Goal: Transaction & Acquisition: Download file/media

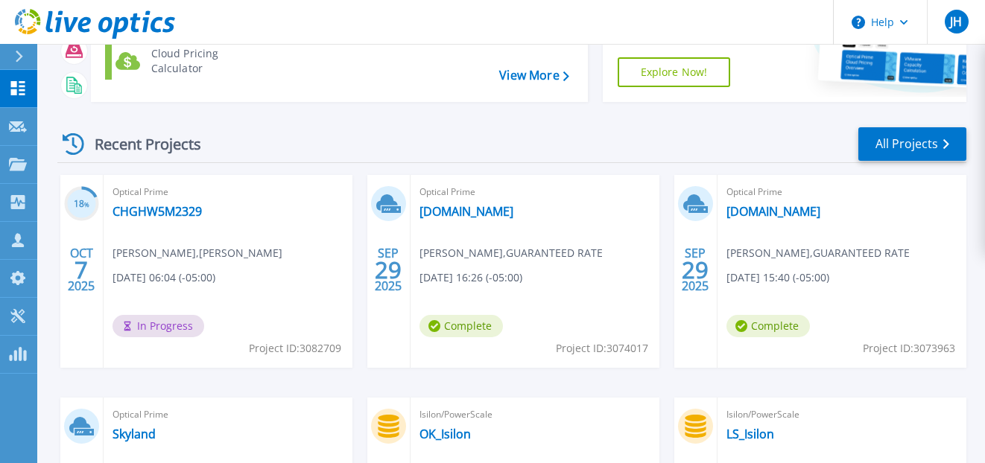
scroll to position [145, 0]
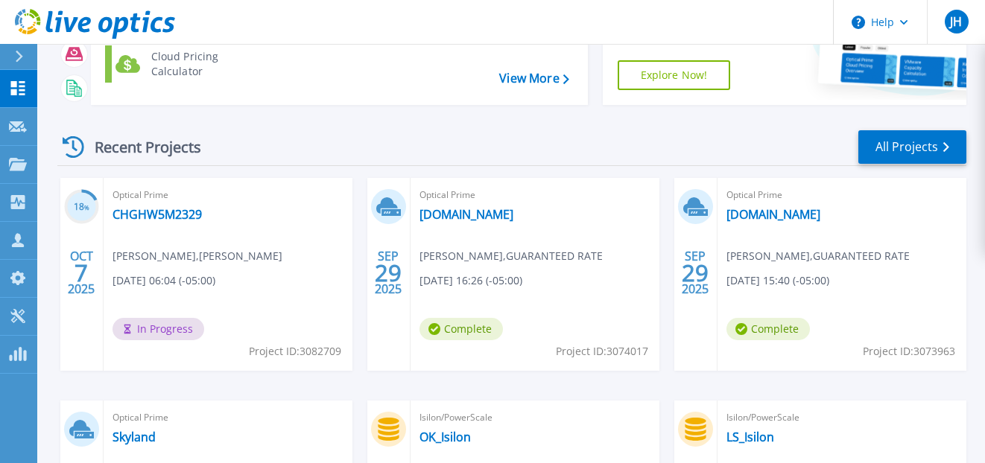
click at [319, 142] on div "Recent Projects All Projects" at bounding box center [511, 147] width 909 height 37
click at [861, 32] on button "Help" at bounding box center [879, 22] width 93 height 45
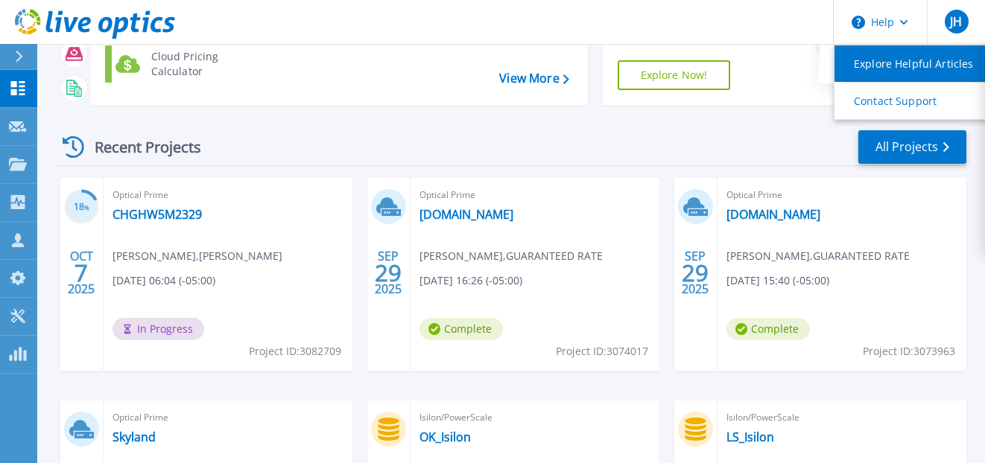
click at [886, 62] on link "Explore Helpful Articles" at bounding box center [917, 63] width 166 height 36
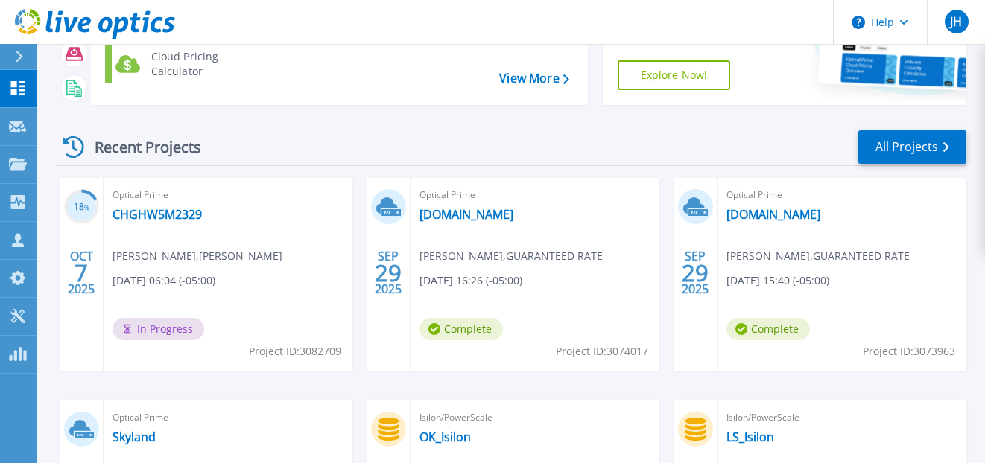
click at [722, 120] on div "Recent Projects All Projects 18 % OCT 7 2025 Optical Prime CHGHW5M2329 Elliott …" at bounding box center [511, 376] width 909 height 518
click at [862, 26] on circle at bounding box center [857, 22] width 13 height 13
click at [728, 149] on div "Recent Projects All Projects" at bounding box center [511, 147] width 909 height 37
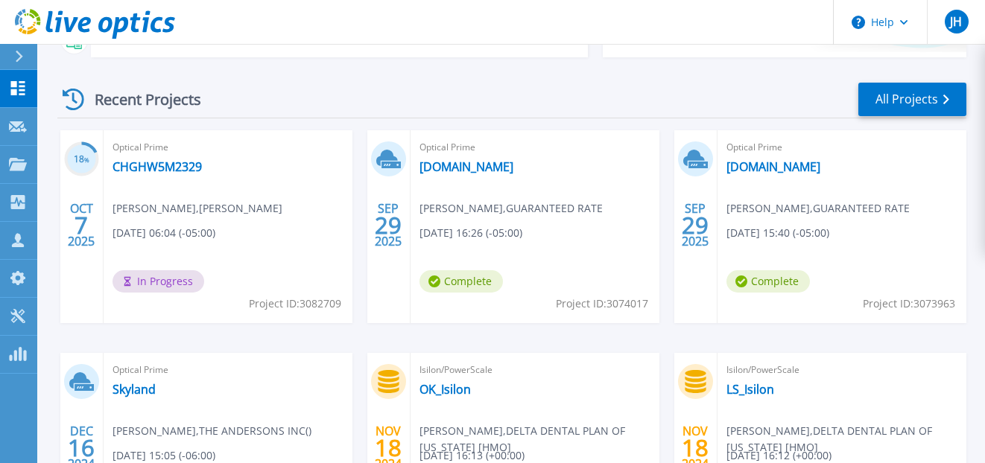
scroll to position [194, 0]
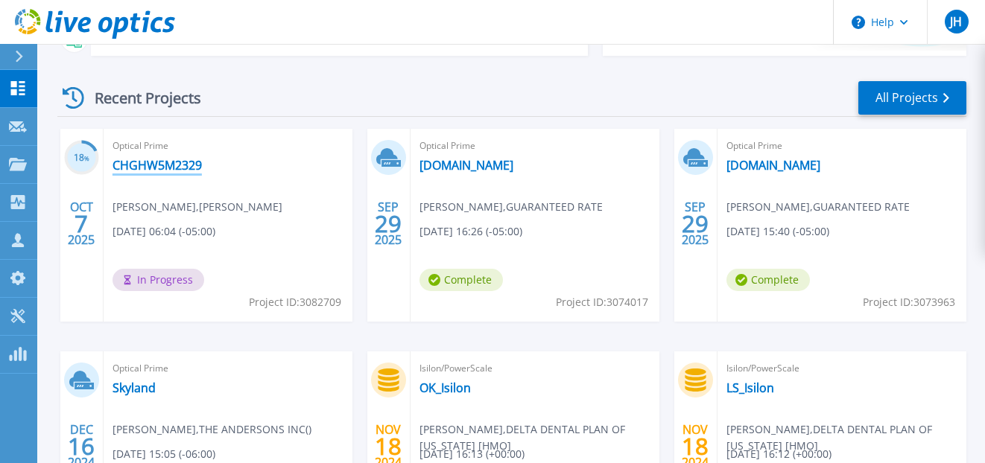
click at [177, 162] on link "CHGHW5M2329" at bounding box center [156, 165] width 89 height 15
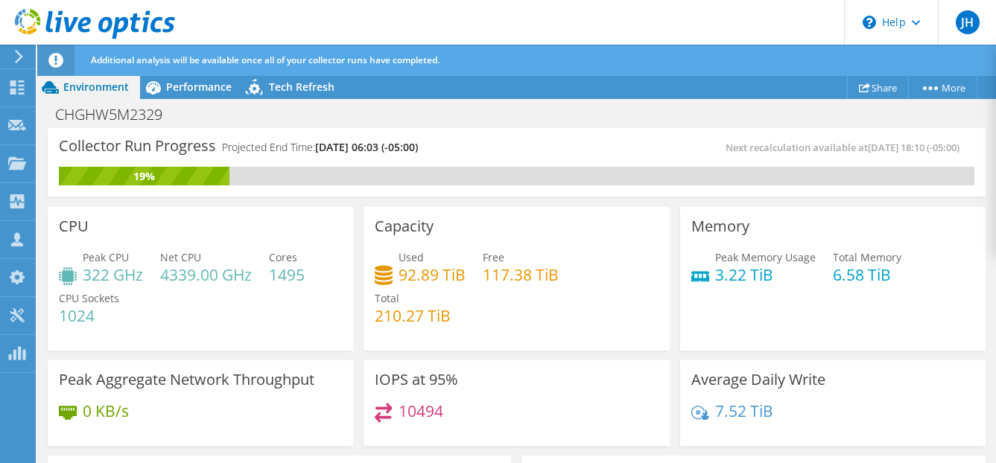
click at [23, 60] on icon at bounding box center [18, 56] width 11 height 13
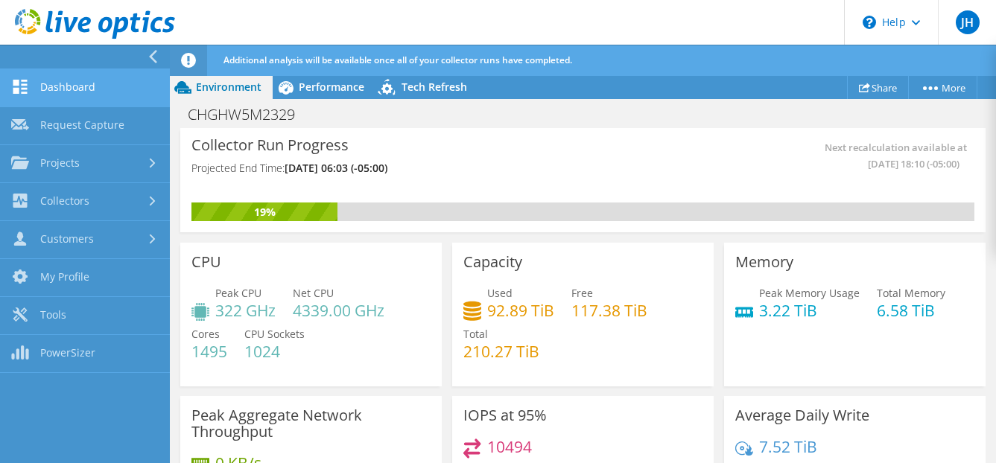
click at [60, 94] on link "Dashboard" at bounding box center [85, 88] width 170 height 38
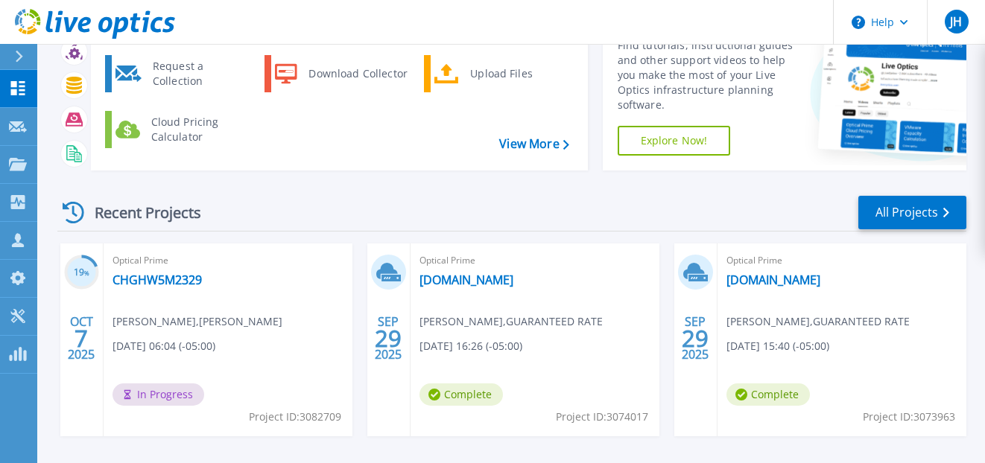
scroll to position [105, 0]
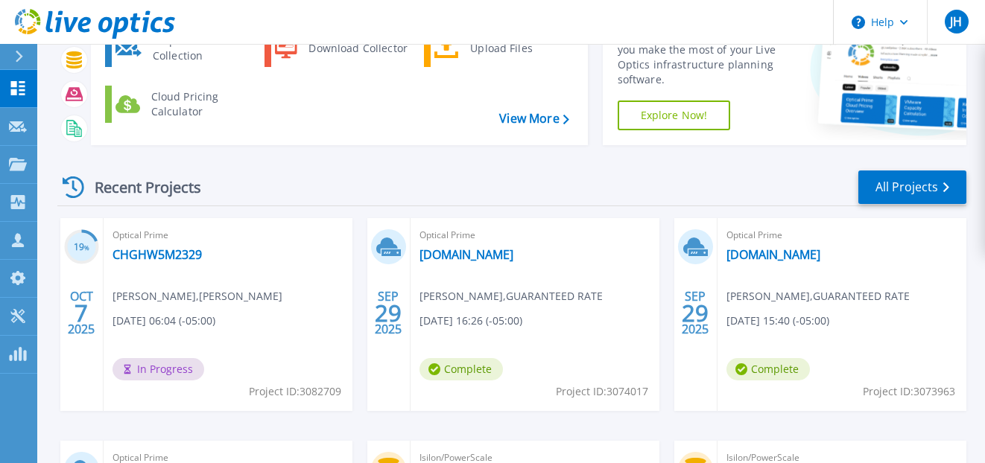
click at [522, 317] on span "[DATE] 16:26 (-05:00)" at bounding box center [470, 321] width 103 height 16
click at [456, 253] on link "[DOMAIN_NAME]" at bounding box center [466, 254] width 94 height 15
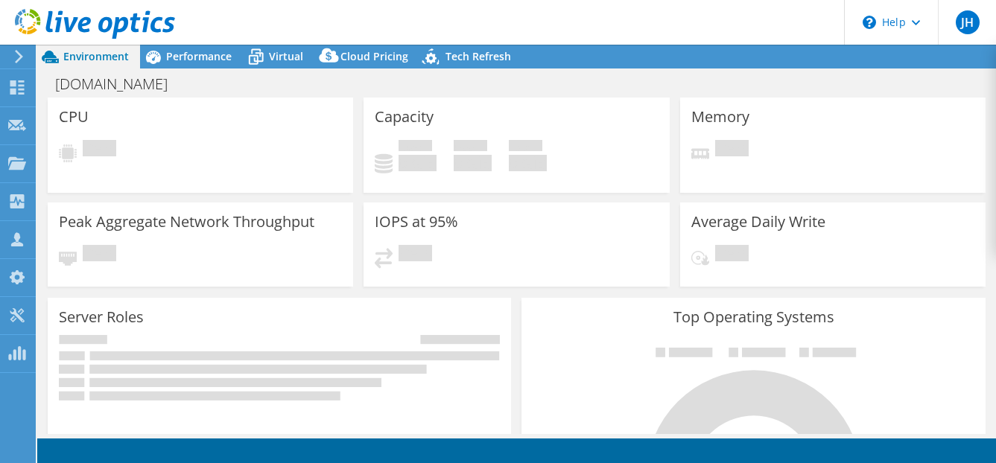
select select "USD"
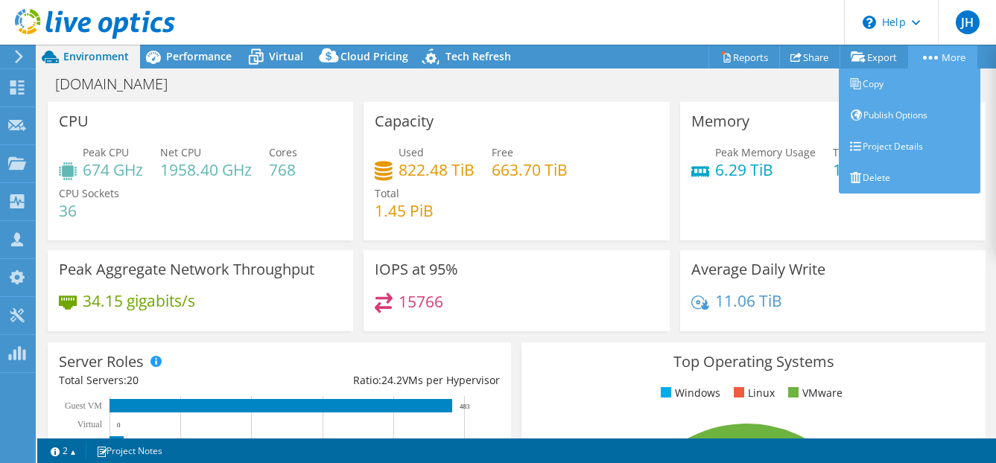
click at [944, 61] on link "More" at bounding box center [942, 56] width 69 height 23
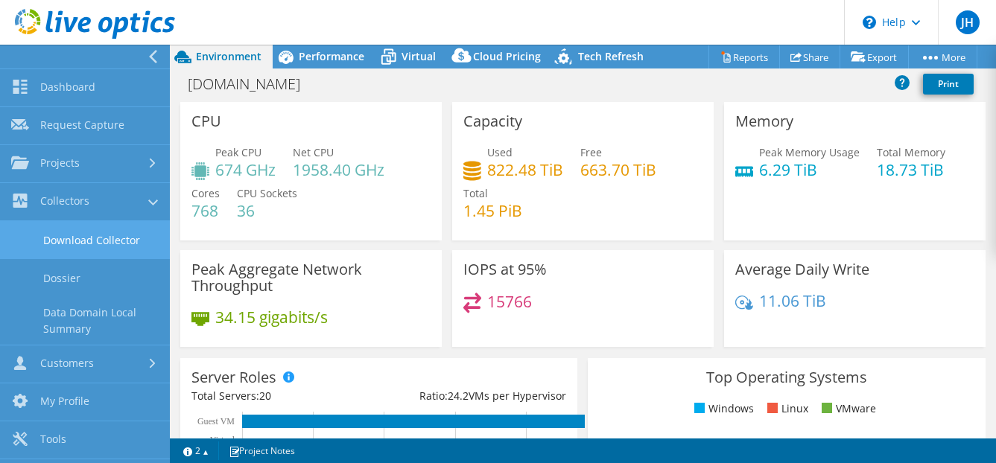
click at [74, 244] on link "Download Collector" at bounding box center [85, 240] width 170 height 38
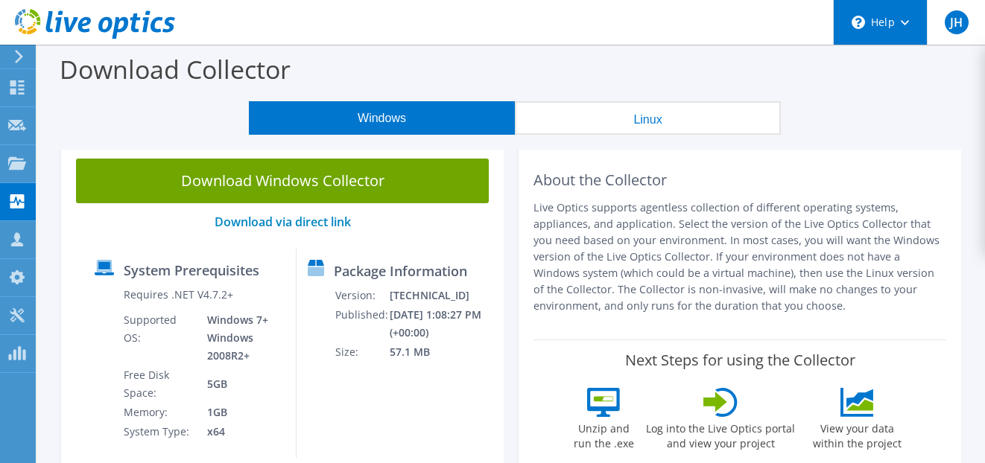
click at [886, 21] on div "\n Help" at bounding box center [880, 22] width 94 height 45
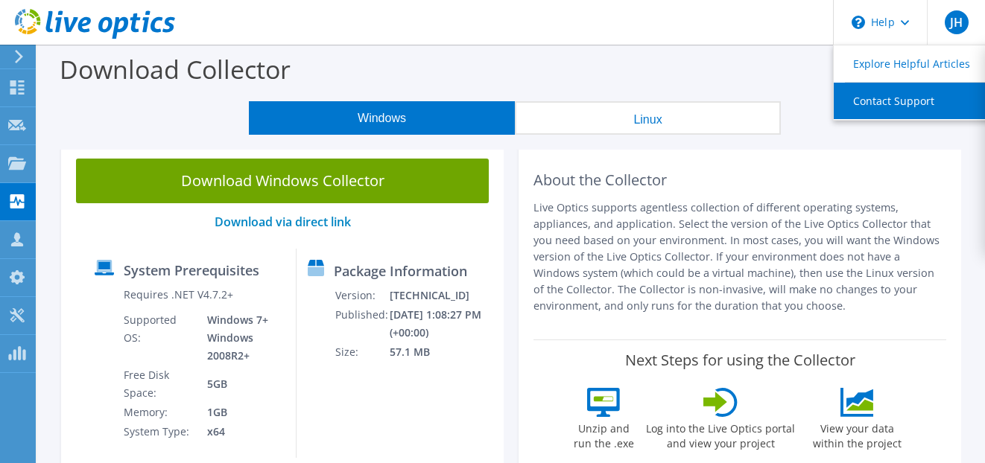
click at [910, 100] on link "Contact Support" at bounding box center [916, 101] width 166 height 36
click at [901, 101] on link "Contact Support" at bounding box center [916, 101] width 166 height 36
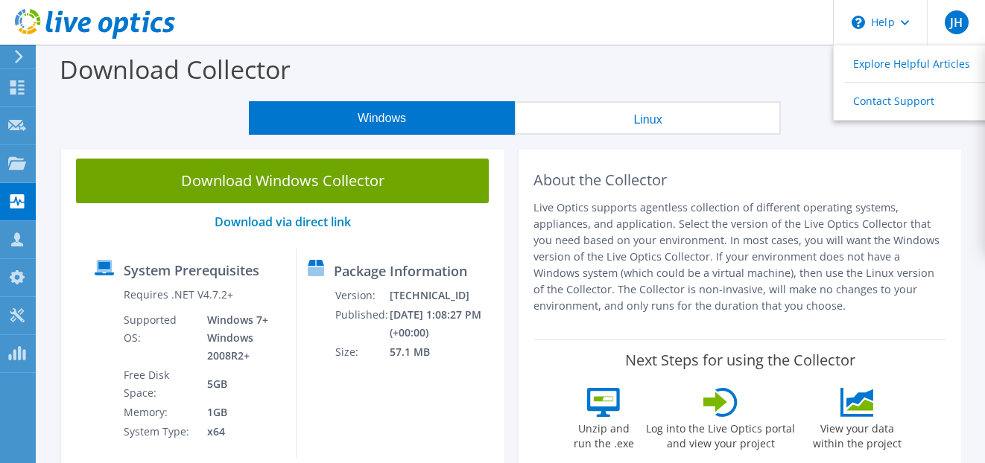
click at [785, 56] on div "Download Collector" at bounding box center [511, 73] width 933 height 57
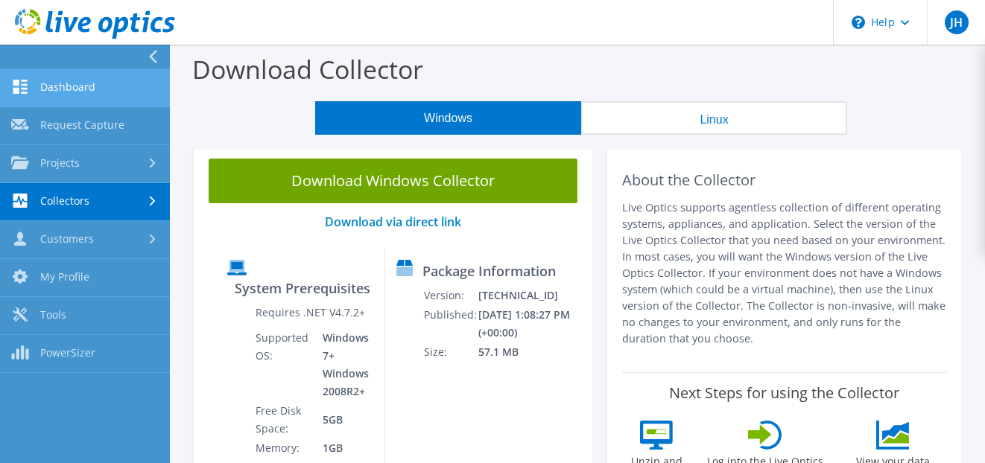
click at [93, 90] on link "Dashboard" at bounding box center [85, 88] width 170 height 38
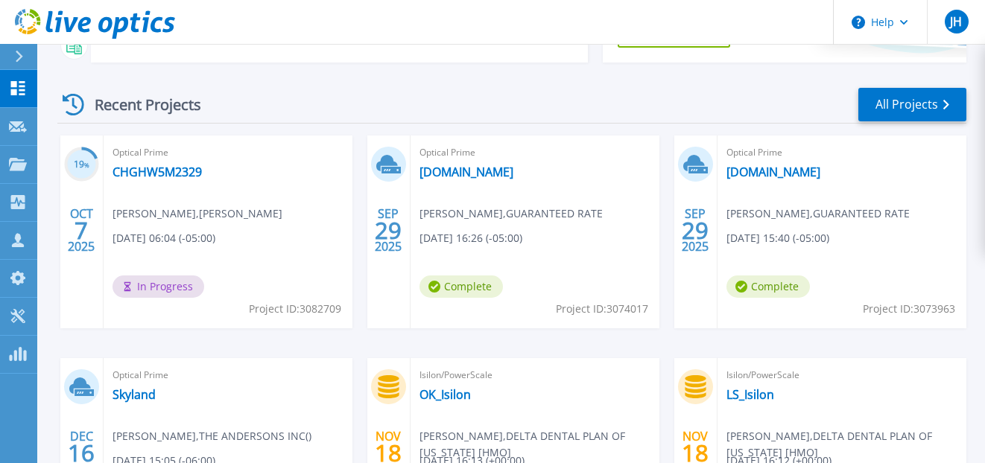
scroll to position [184, 0]
